Goal: Information Seeking & Learning: Learn about a topic

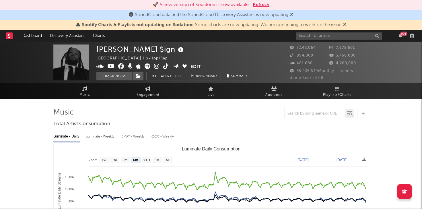
select select "6m"
click at [298, 34] on input "text" at bounding box center [338, 35] width 86 height 7
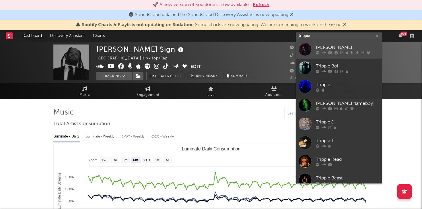
type input "trippie"
click at [332, 46] on div "[PERSON_NAME]" at bounding box center [347, 47] width 63 height 7
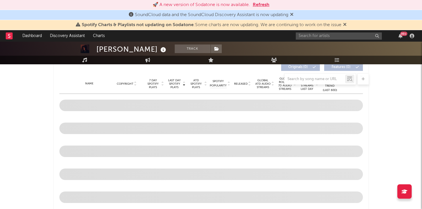
select select "6m"
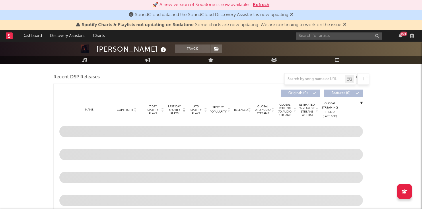
scroll to position [184, 0]
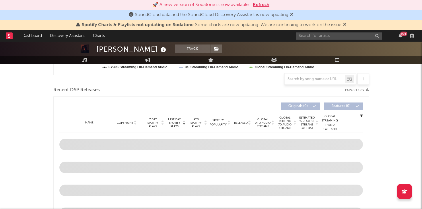
click at [261, 5] on button "Refresh" at bounding box center [260, 4] width 17 height 7
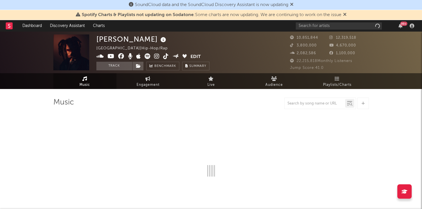
select select "6m"
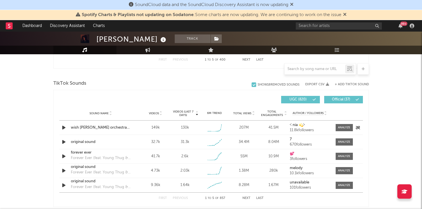
scroll to position [369, 0]
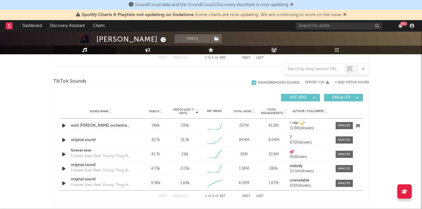
click at [66, 126] on icon "button" at bounding box center [64, 125] width 6 height 7
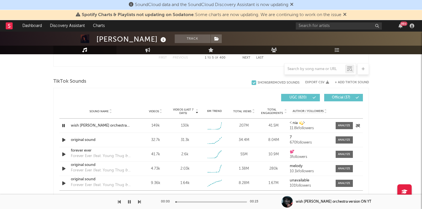
click at [63, 125] on icon "button" at bounding box center [63, 125] width 5 height 7
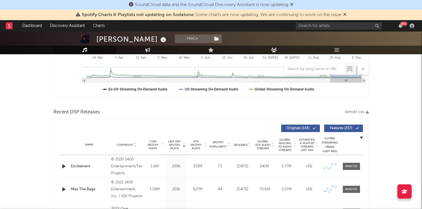
scroll to position [150, 0]
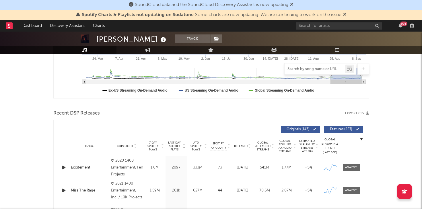
click at [294, 71] on input "text" at bounding box center [314, 69] width 60 height 5
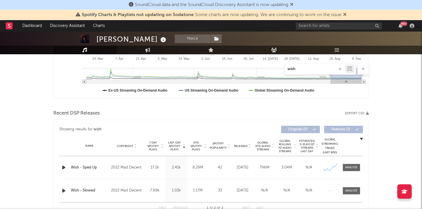
type input "wish"
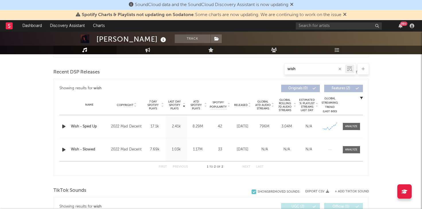
scroll to position [192, 0]
click at [64, 126] on icon "button" at bounding box center [64, 125] width 6 height 7
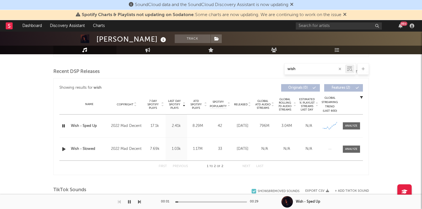
click at [64, 148] on icon "button" at bounding box center [64, 148] width 6 height 7
click at [64, 148] on icon "button" at bounding box center [63, 148] width 5 height 7
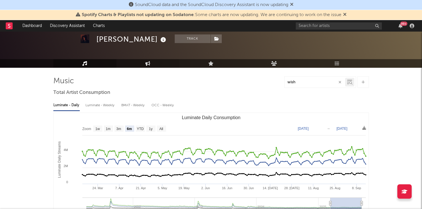
scroll to position [23, 0]
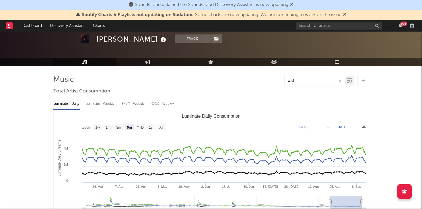
click at [102, 104] on div "Luminate - Weekly" at bounding box center [100, 104] width 30 height 10
select select "6m"
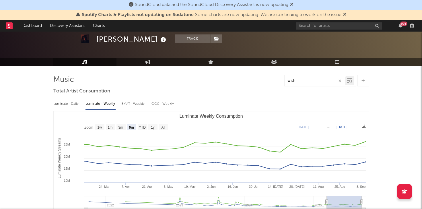
click at [139, 107] on div "BMAT - Weekly" at bounding box center [133, 104] width 24 height 10
select select "6m"
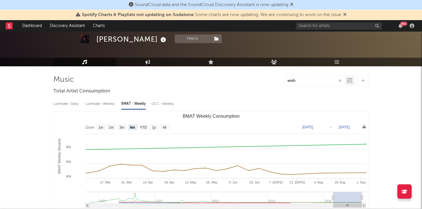
click at [65, 107] on div "Luminate - Daily" at bounding box center [66, 104] width 26 height 10
select select "6m"
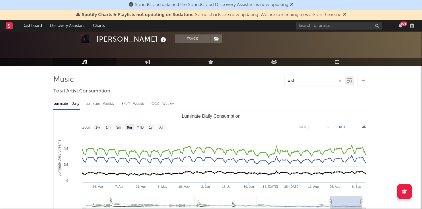
scroll to position [0, 0]
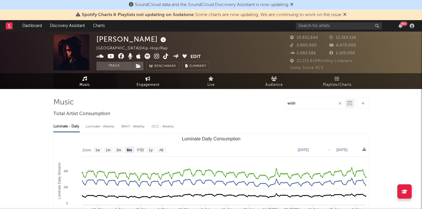
click at [149, 81] on span "Engagement" at bounding box center [147, 84] width 23 height 7
select select "1w"
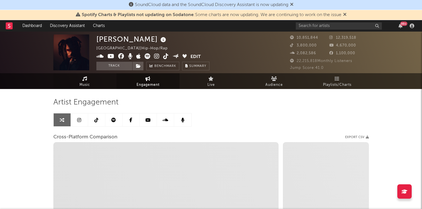
click at [97, 81] on link "Music" at bounding box center [84, 81] width 63 height 16
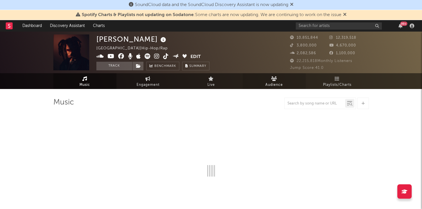
click at [265, 81] on link "Audience" at bounding box center [273, 81] width 63 height 16
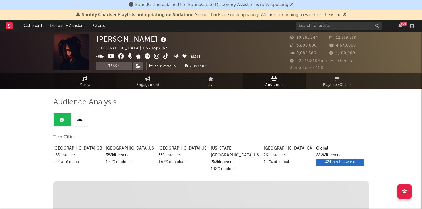
click at [88, 79] on link "Music" at bounding box center [84, 81] width 63 height 16
select select "6m"
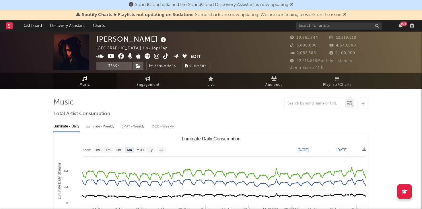
click at [149, 56] on icon at bounding box center [147, 56] width 6 height 6
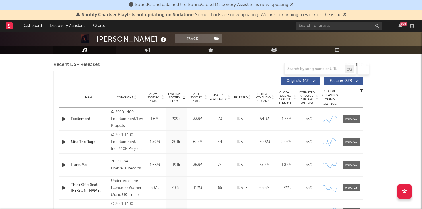
scroll to position [199, 0]
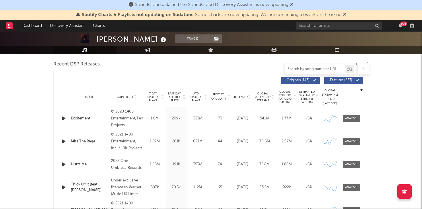
click at [323, 69] on input "text" at bounding box center [314, 69] width 60 height 5
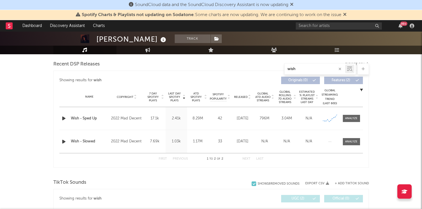
type input "wish"
click at [148, 87] on div "Name Copyright Label Album Names Composer Names 7 Day Spotify Plays Last Day Sp…" at bounding box center [210, 97] width 303 height 20
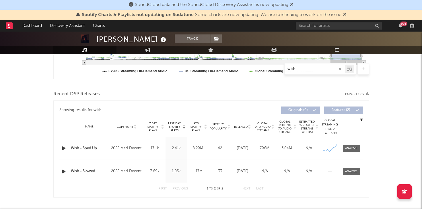
scroll to position [169, 0]
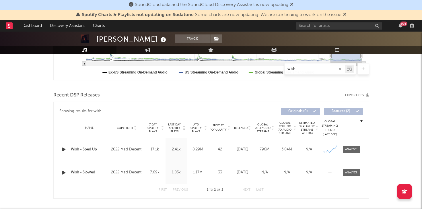
click at [350, 69] on icon at bounding box center [350, 69] width 3 height 3
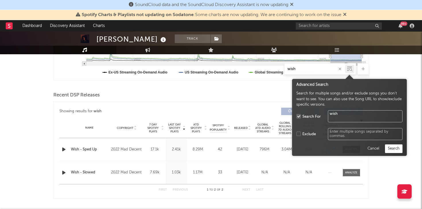
click at [349, 69] on icon at bounding box center [350, 69] width 3 height 3
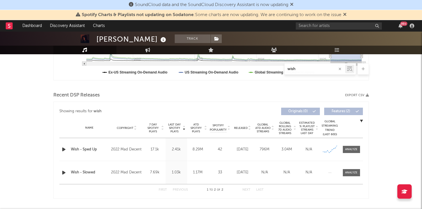
click at [351, 69] on icon at bounding box center [350, 69] width 3 height 3
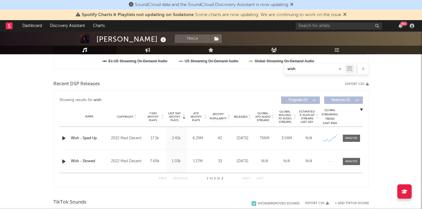
scroll to position [180, 0]
click at [361, 108] on icon "button" at bounding box center [361, 109] width 3 height 3
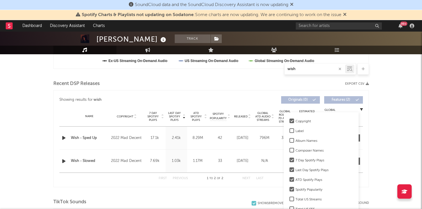
click at [361, 108] on icon "button" at bounding box center [361, 109] width 3 height 3
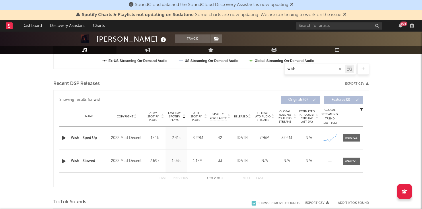
click at [361, 109] on icon "button" at bounding box center [361, 109] width 3 height 3
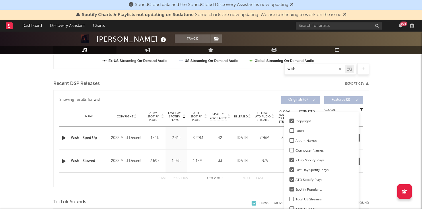
click at [361, 109] on icon "button" at bounding box center [361, 109] width 3 height 3
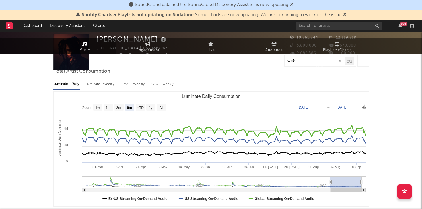
scroll to position [0, 0]
